Goal: Navigation & Orientation: Go to known website

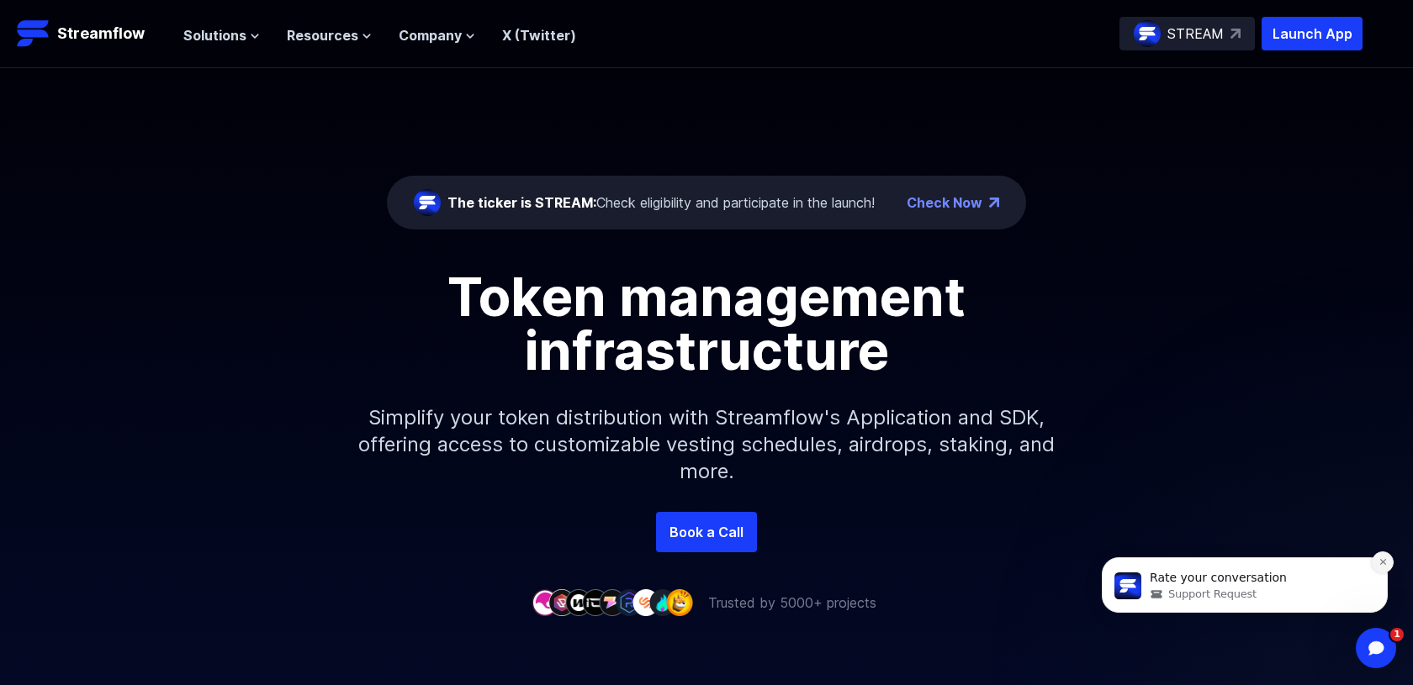
click at [1380, 559] on icon "Dismiss notification" at bounding box center [1382, 562] width 6 height 6
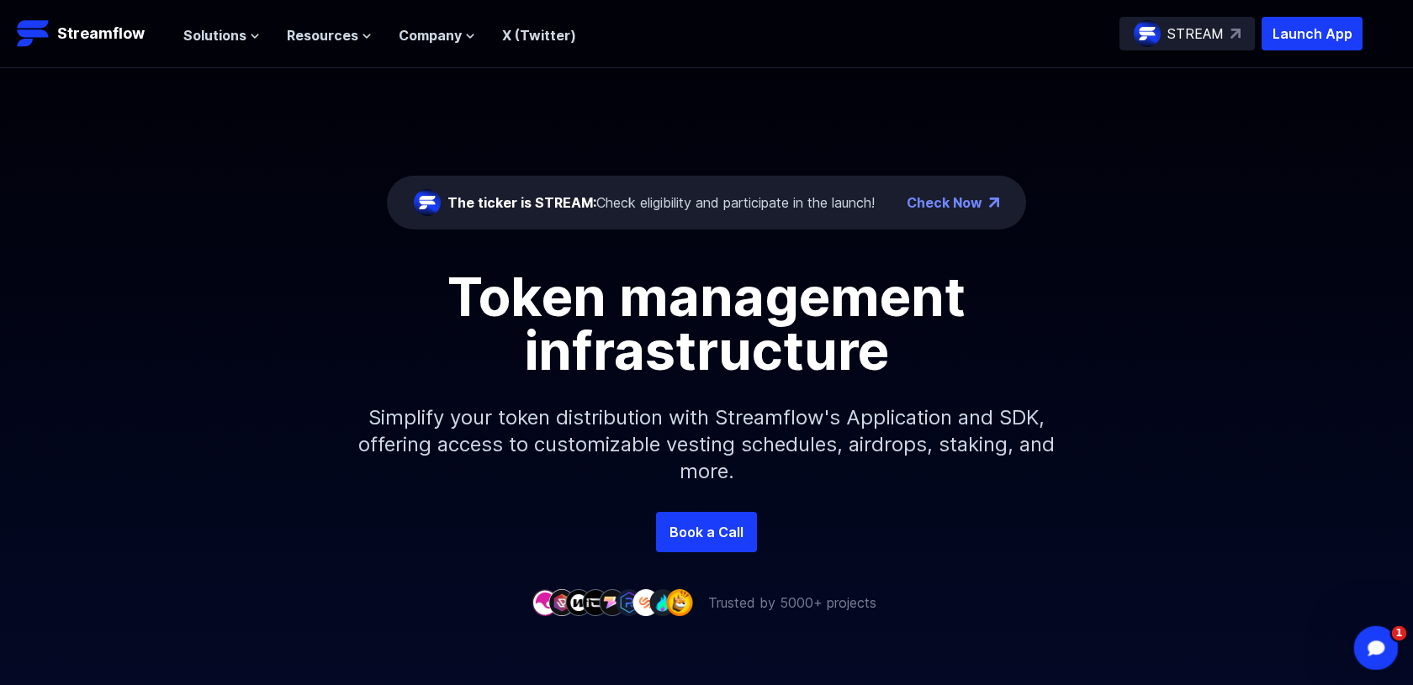
click at [1372, 646] on icon "Open Intercom Messenger" at bounding box center [1374, 646] width 28 height 28
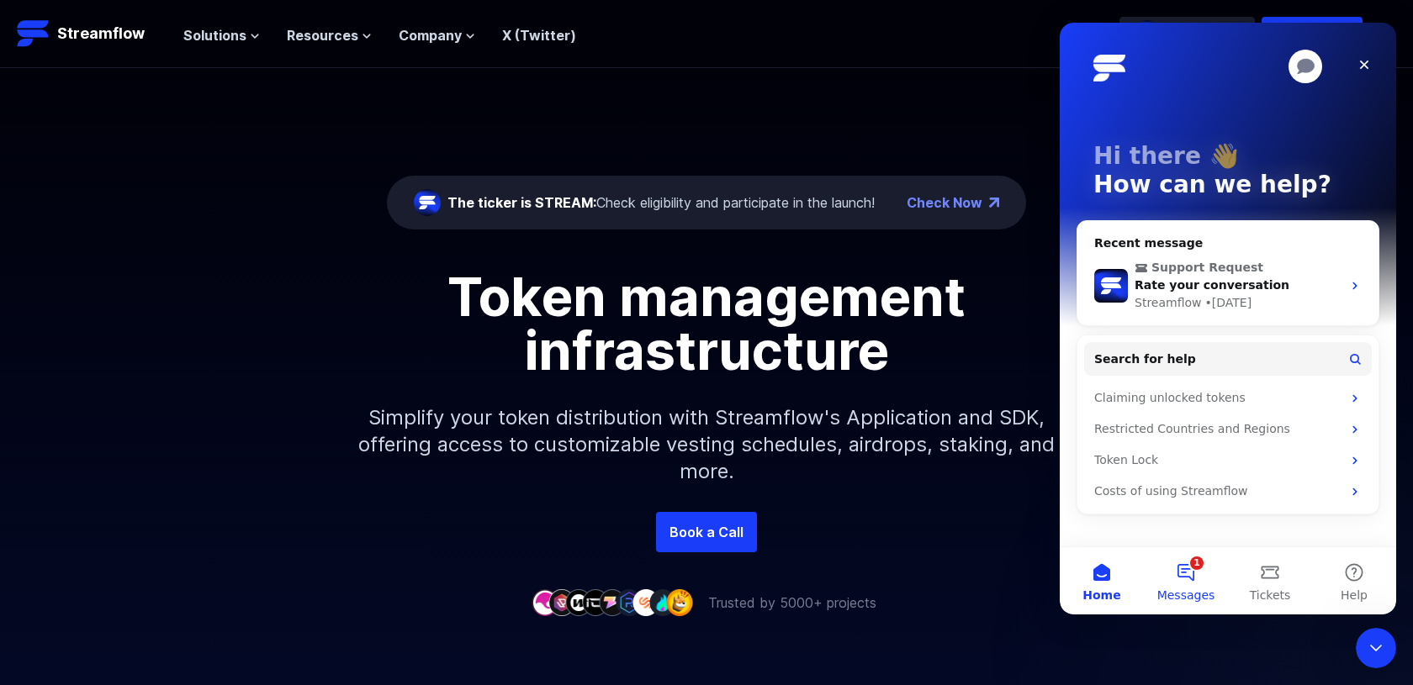
click at [1185, 577] on button "1 Messages" at bounding box center [1186, 580] width 84 height 67
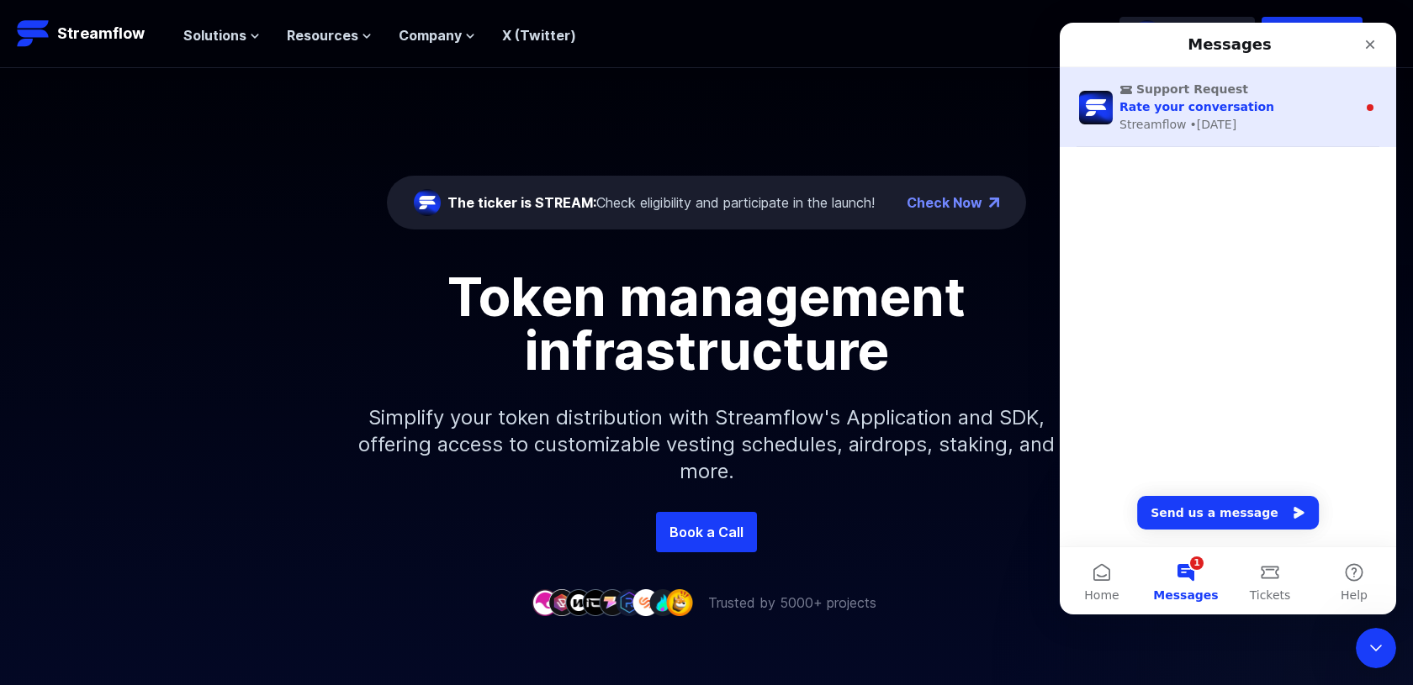
click at [1237, 103] on span "Rate your conversation" at bounding box center [1196, 106] width 155 height 13
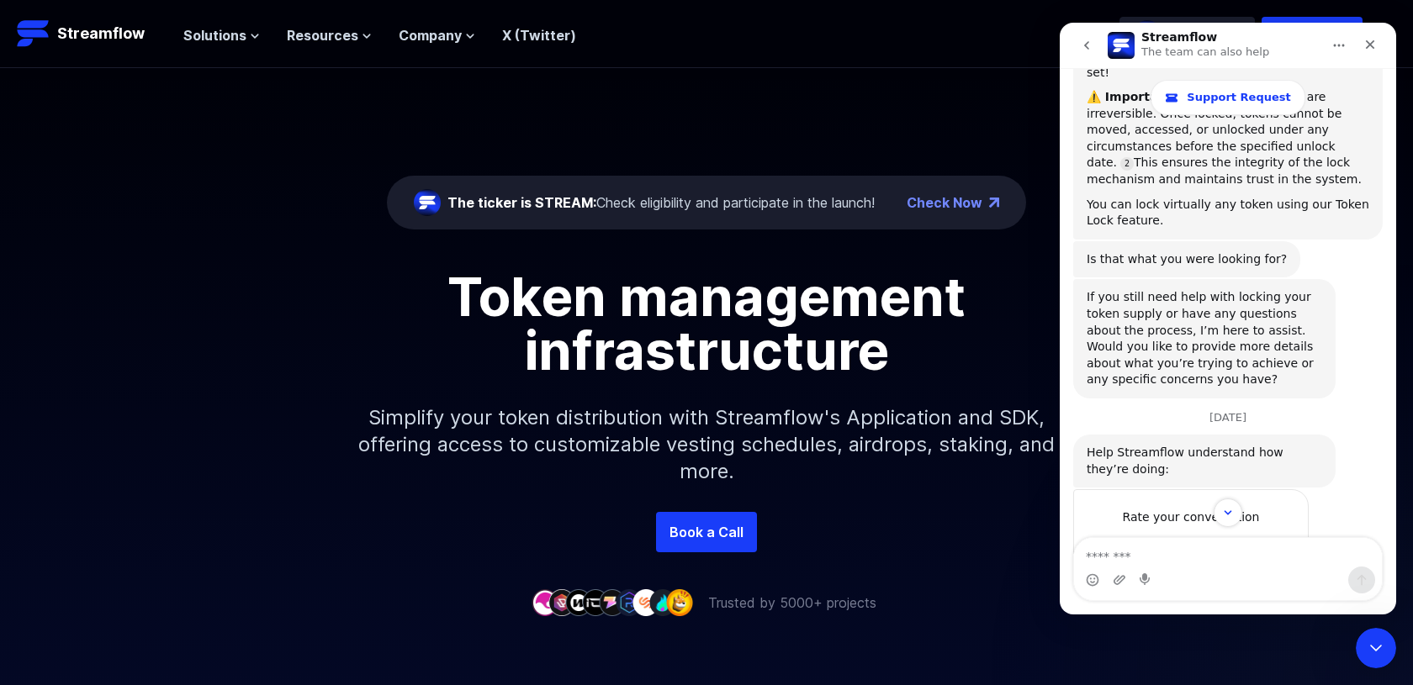
scroll to position [606, 0]
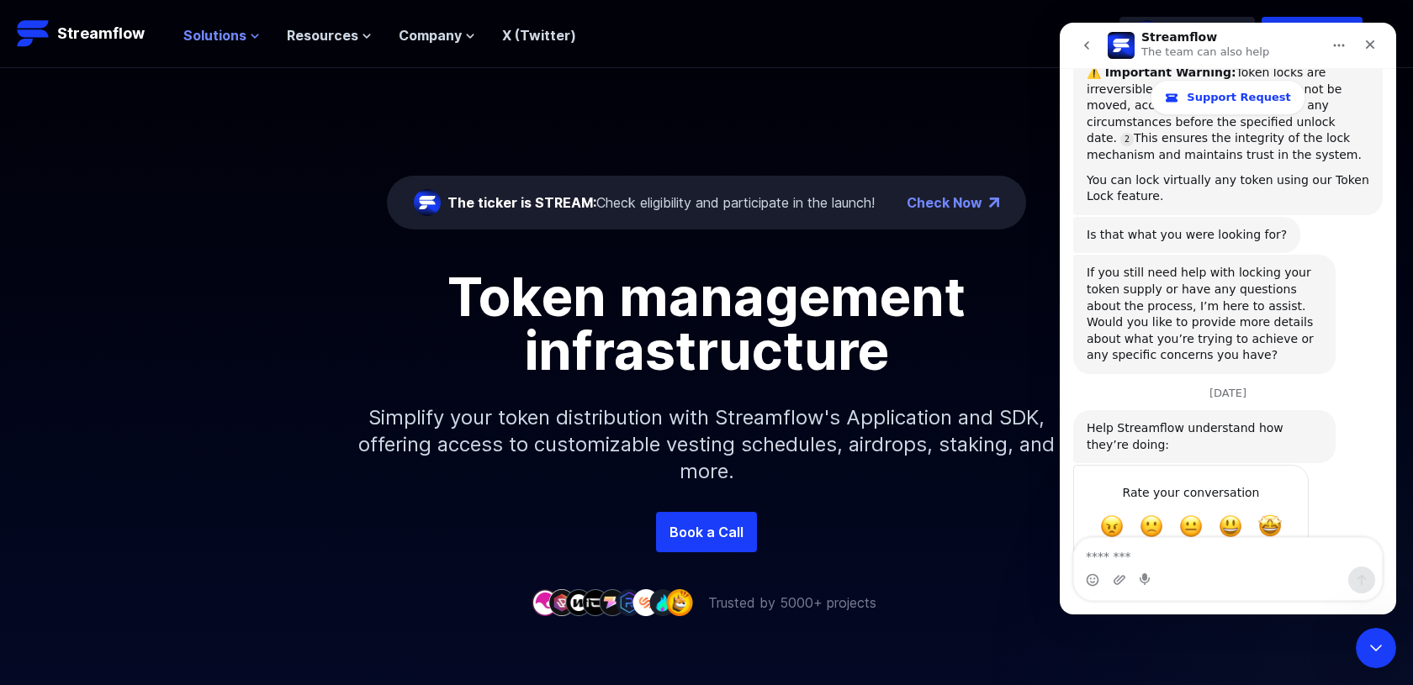
click at [237, 38] on span "Solutions" at bounding box center [214, 35] width 63 height 20
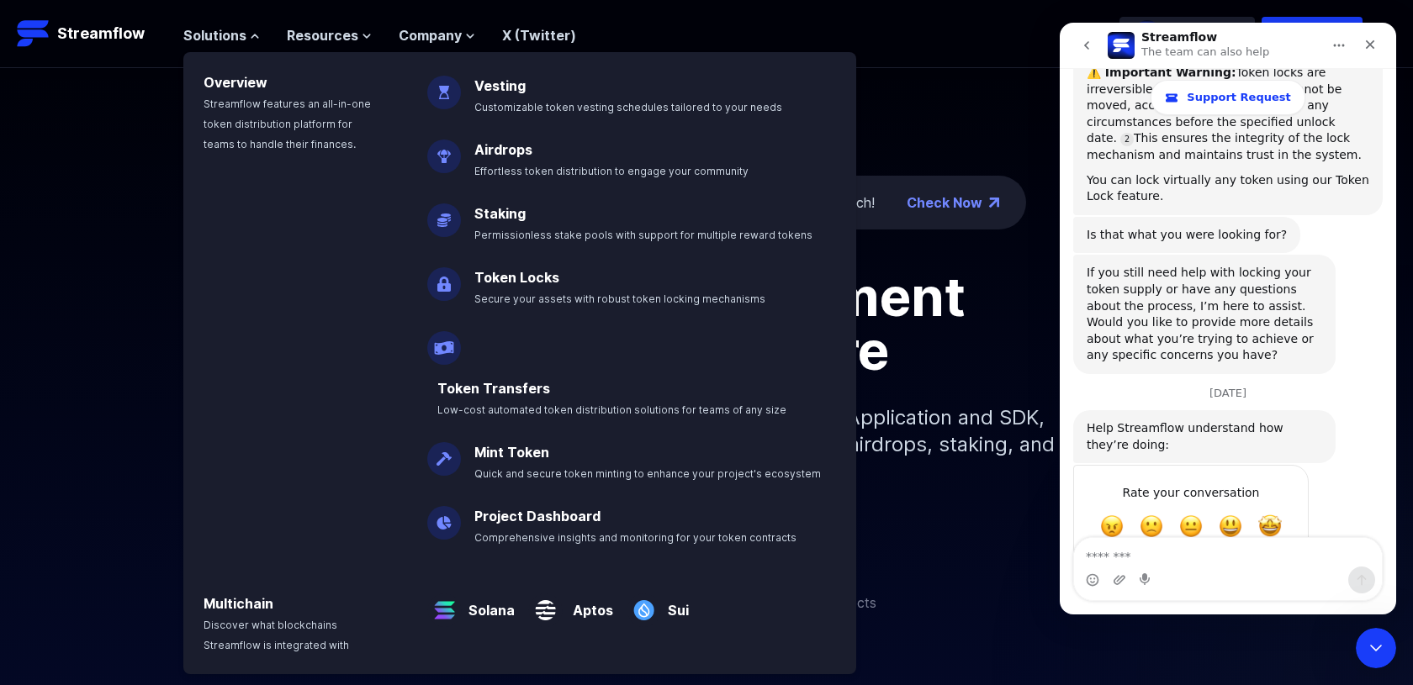
click at [958, 87] on div "The ticker is STREAM: Check eligibility and participate in the launch! Check No…" at bounding box center [706, 290] width 1413 height 444
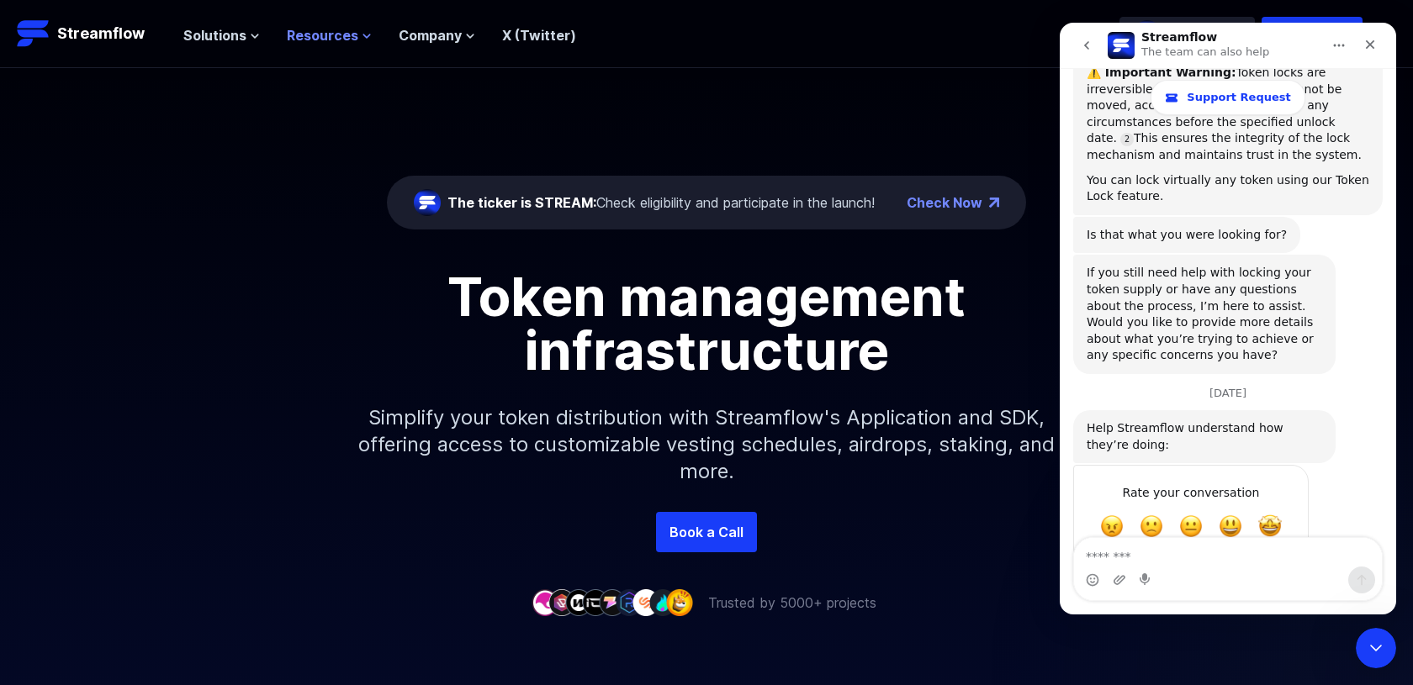
click at [335, 29] on span "Resources" at bounding box center [322, 35] width 71 height 20
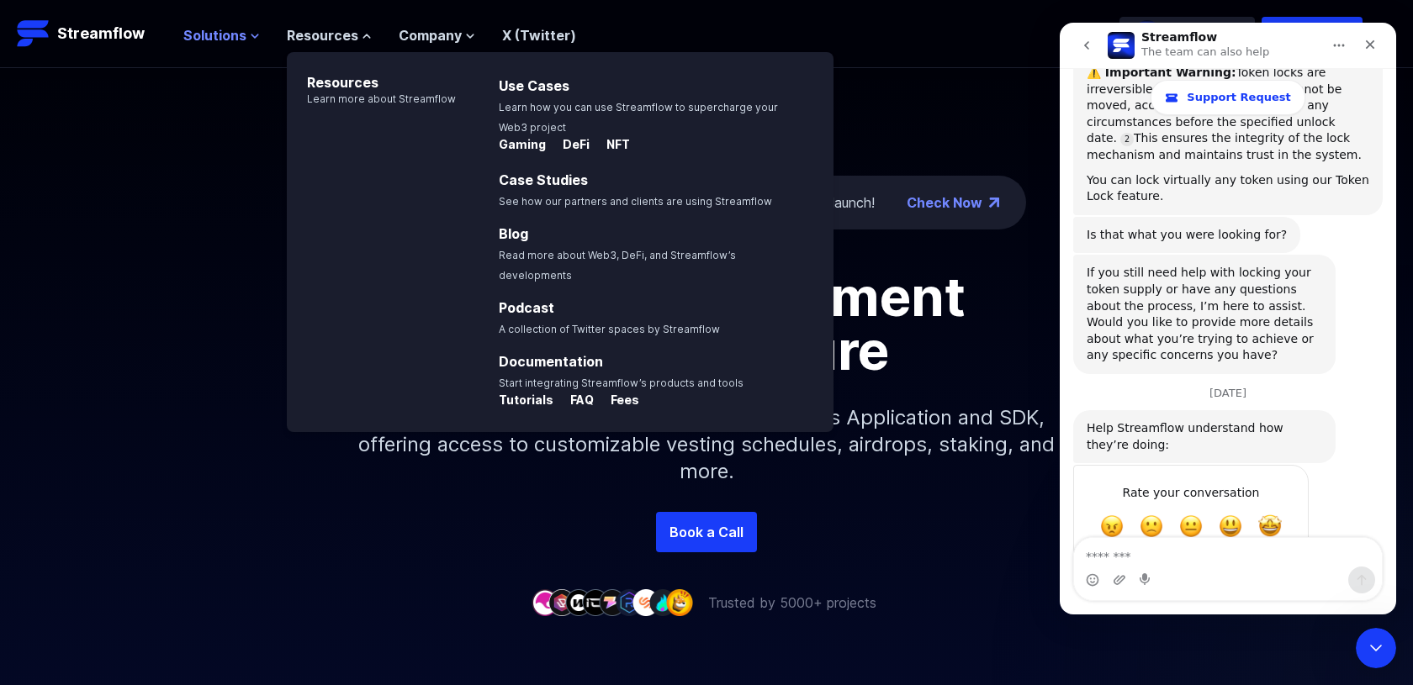
click at [214, 28] on span "Solutions" at bounding box center [214, 35] width 63 height 20
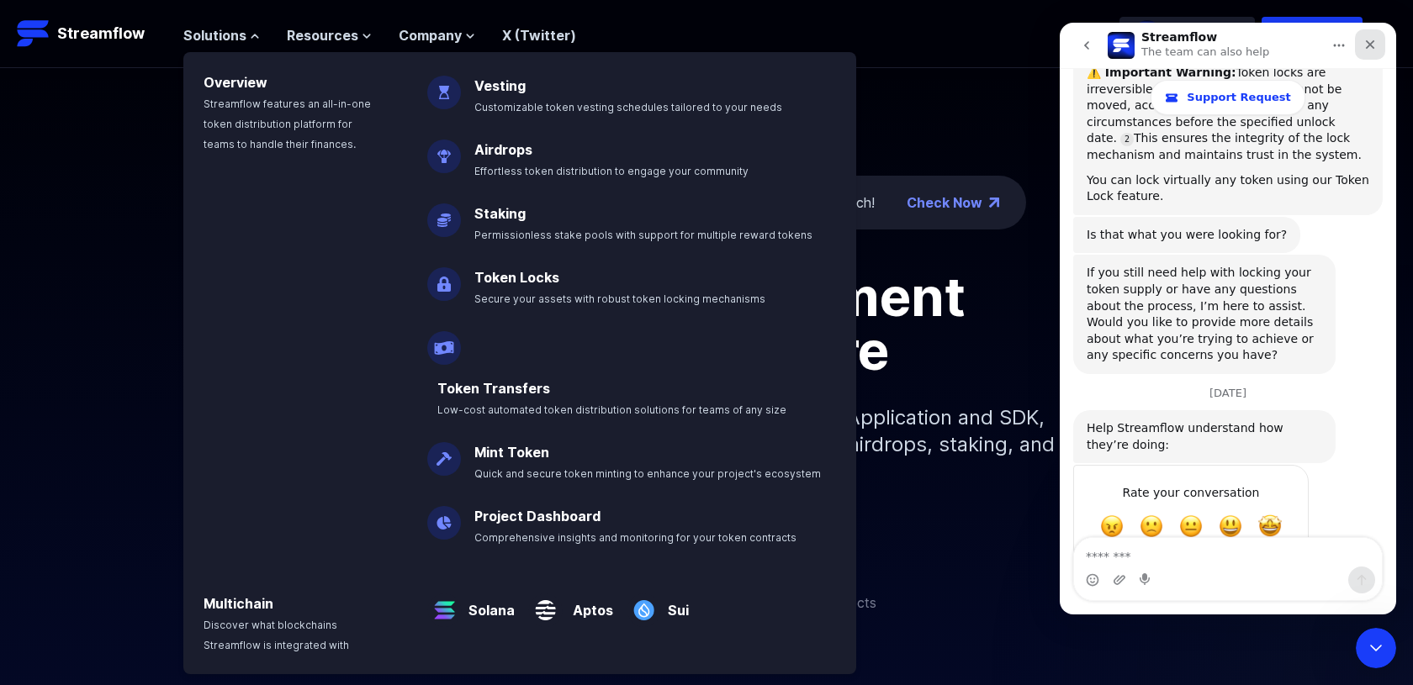
click at [1369, 42] on icon "Close" at bounding box center [1369, 44] width 13 height 13
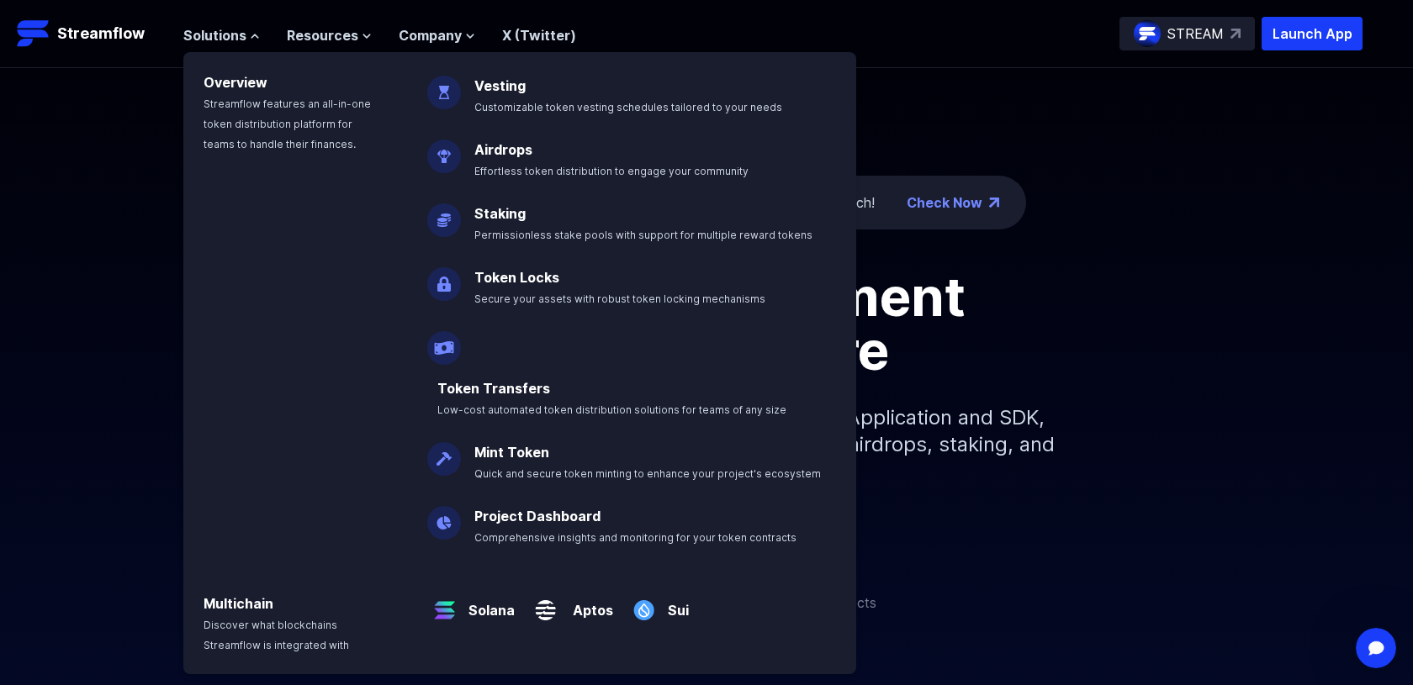
scroll to position [637, 0]
click at [1091, 113] on div "The ticker is STREAM: Check eligibility and participate in the launch! Check No…" at bounding box center [706, 290] width 1413 height 444
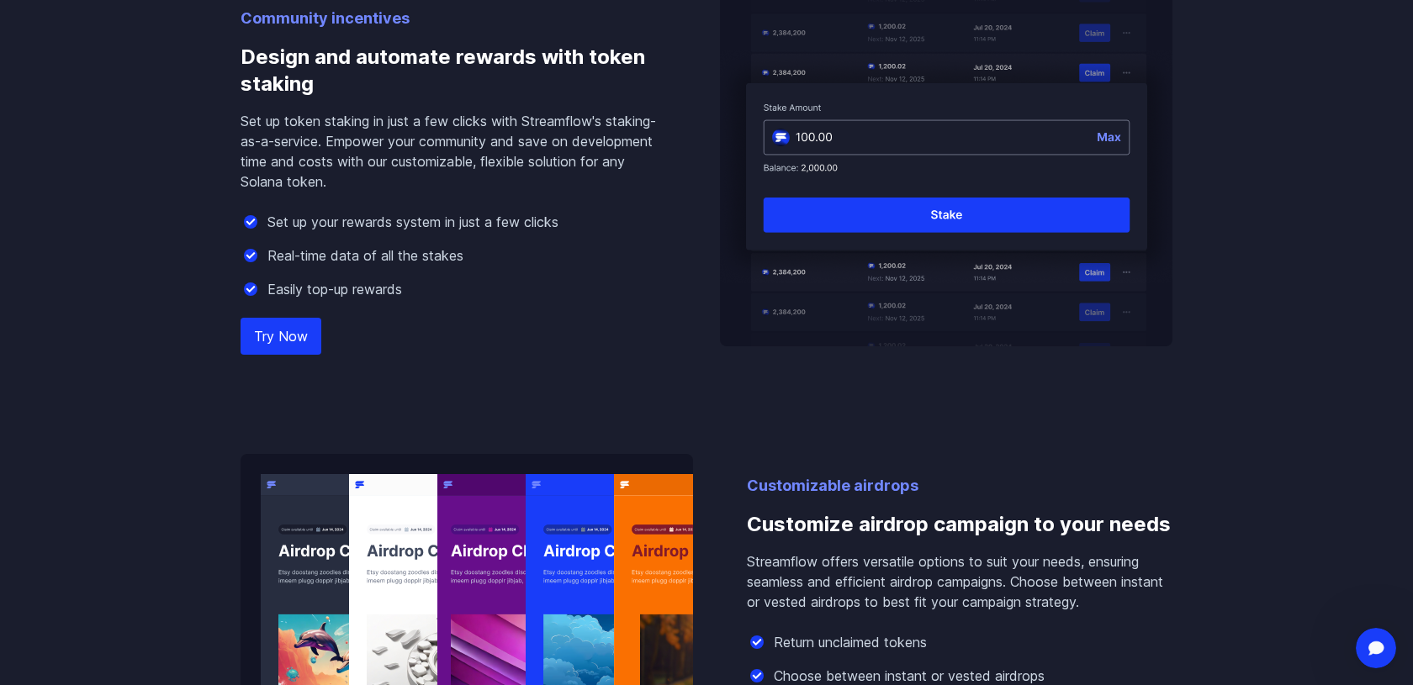
scroll to position [1767, 0]
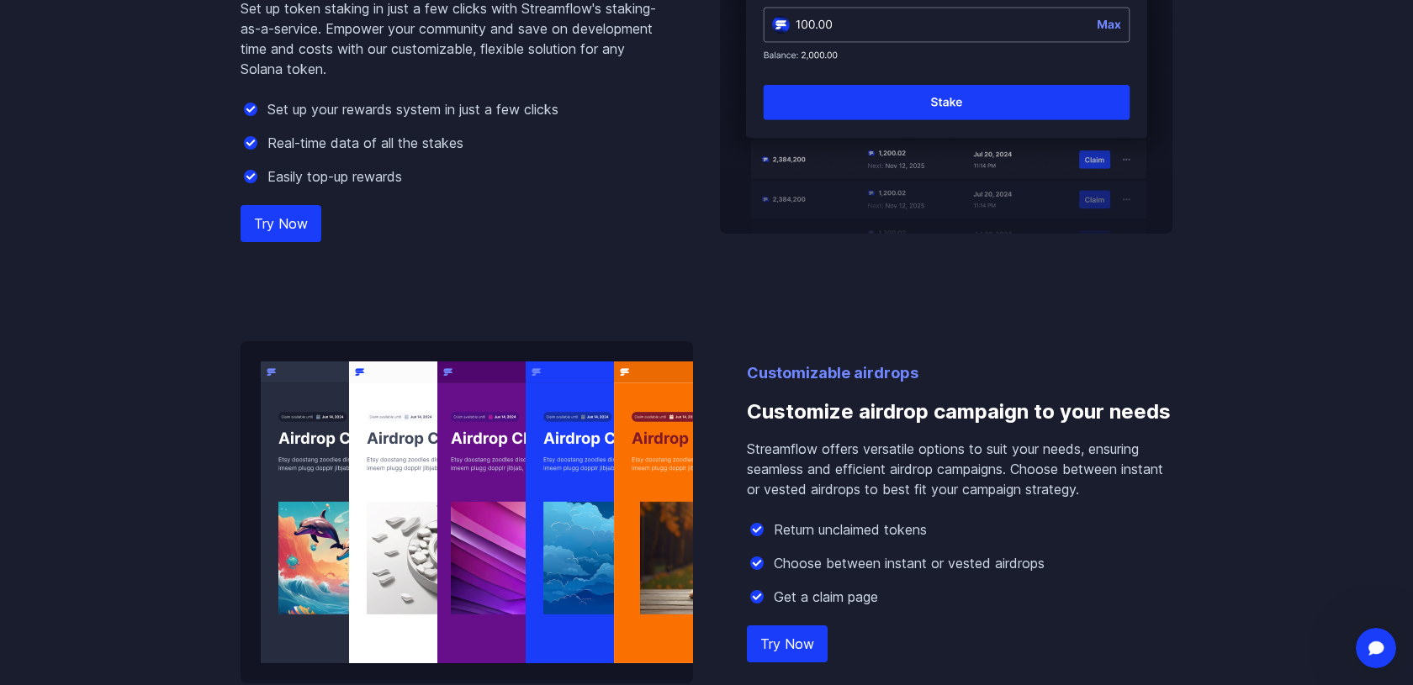
click at [291, 223] on link "Try Now" at bounding box center [281, 223] width 81 height 37
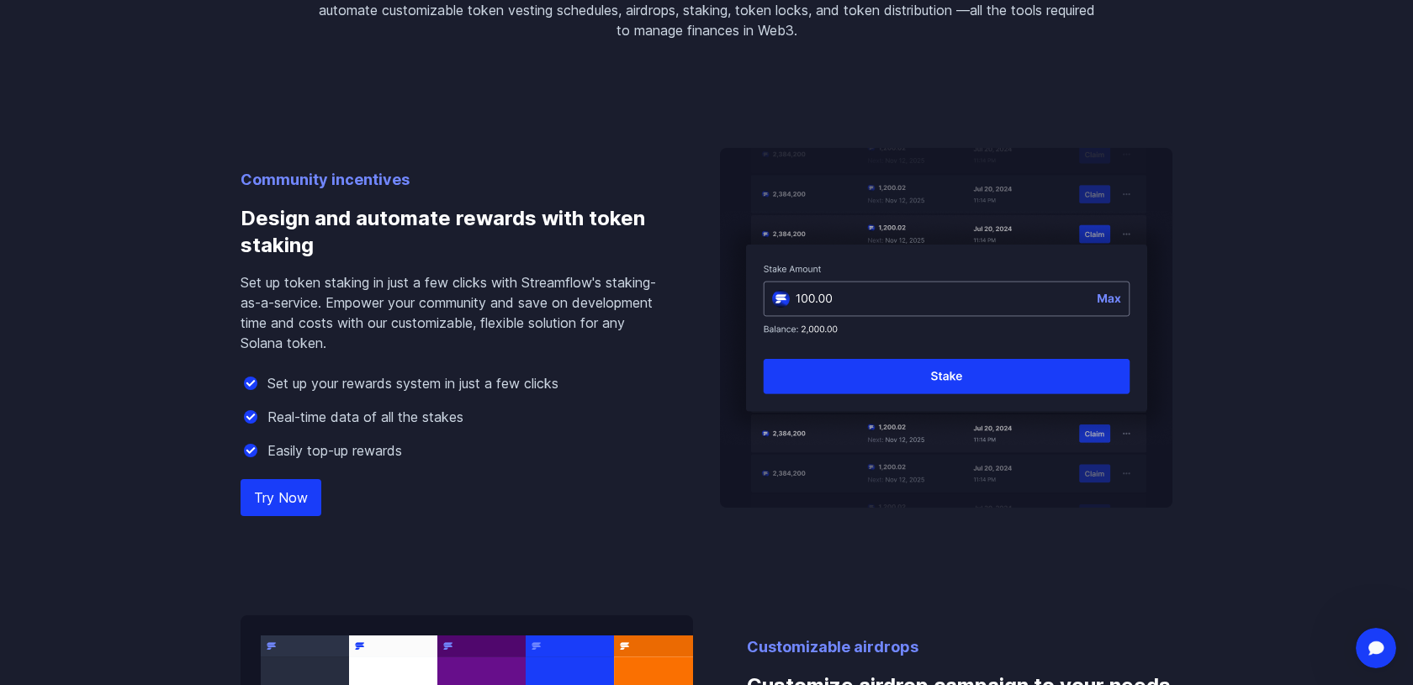
scroll to position [1474, 0]
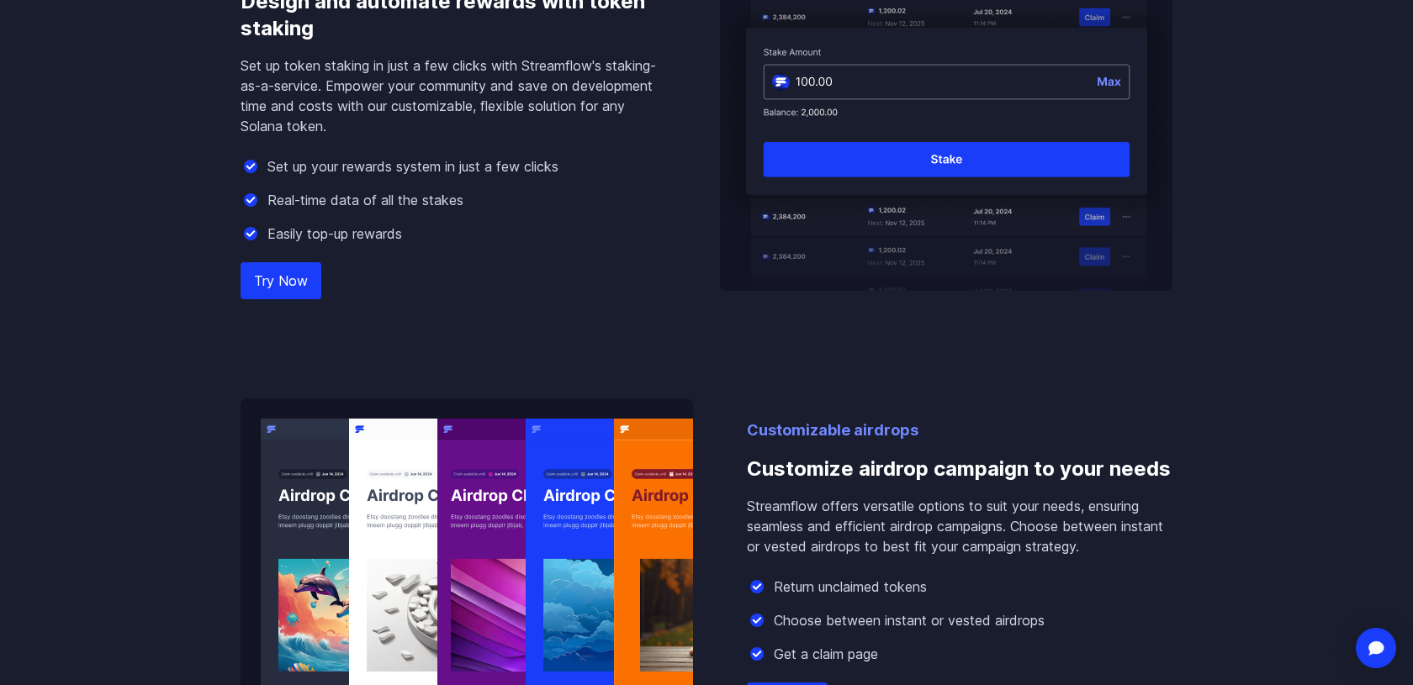
scroll to position [1811, 0]
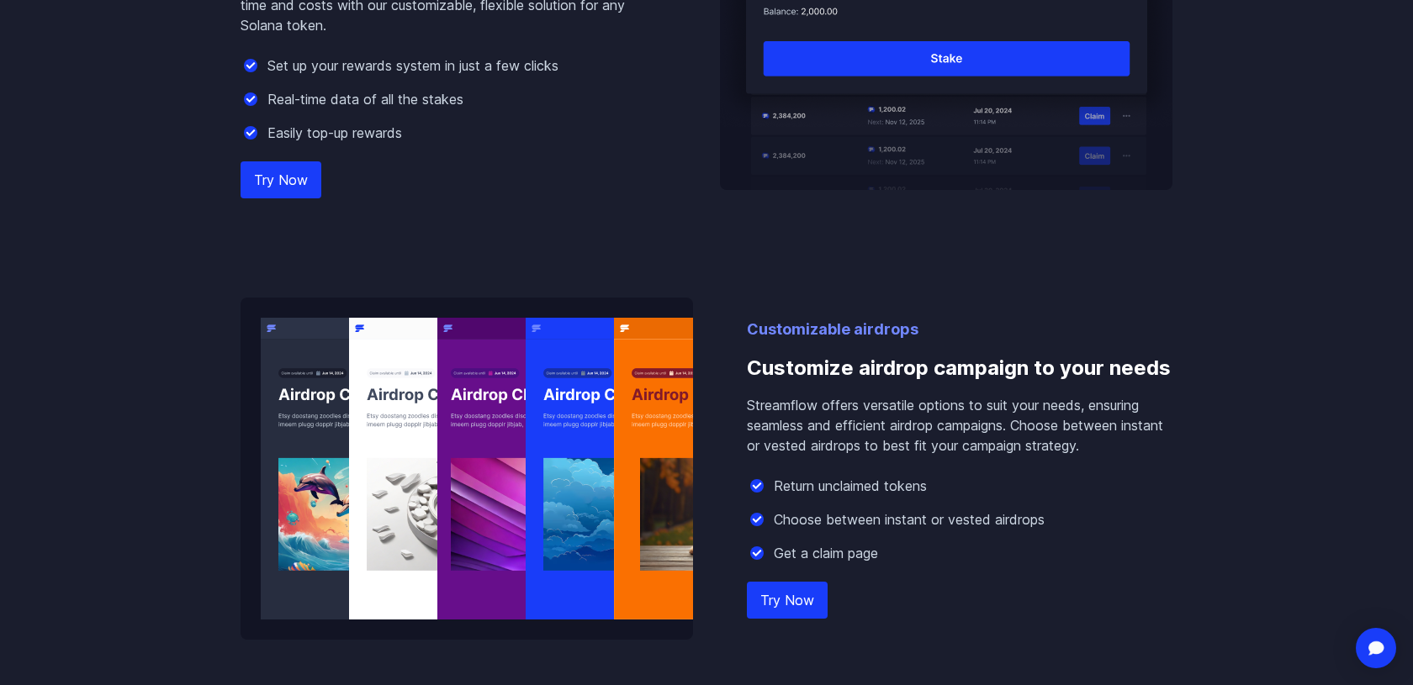
click at [275, 169] on link "Try Now" at bounding box center [281, 179] width 81 height 37
